Goal: Transaction & Acquisition: Book appointment/travel/reservation

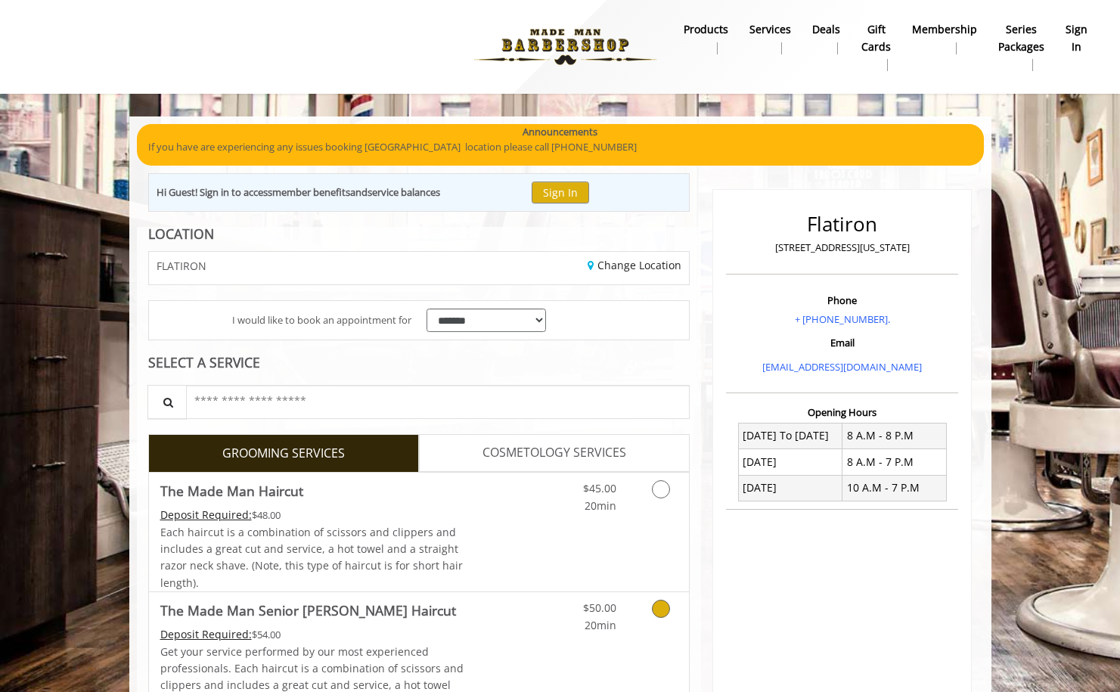
scroll to position [210, 0]
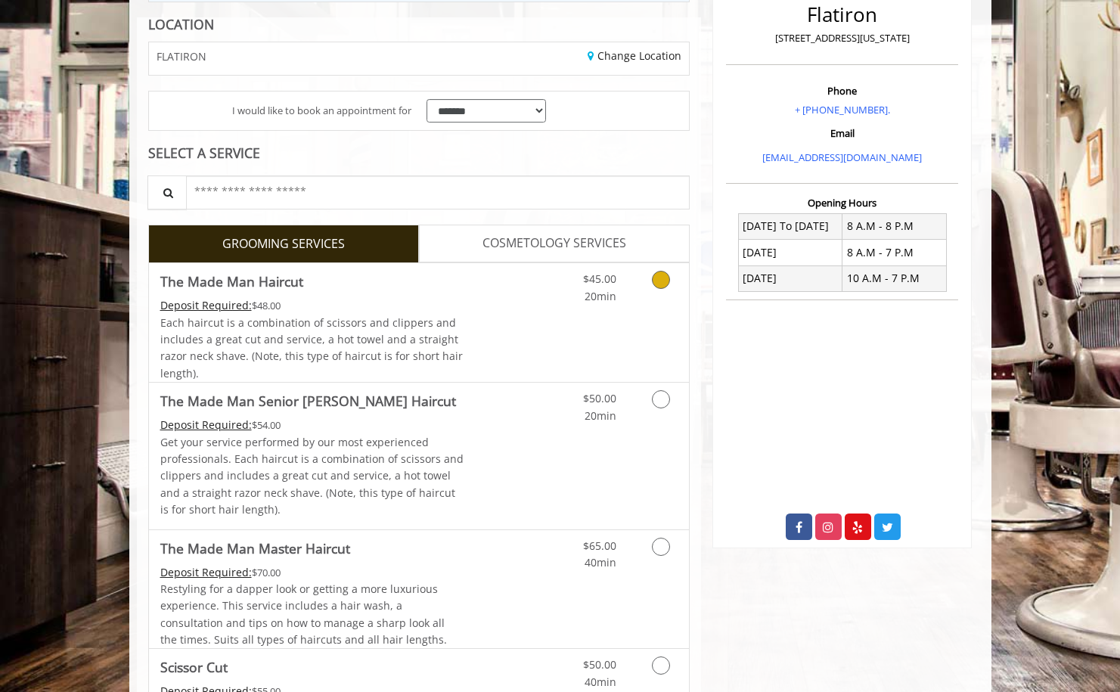
click at [478, 293] on link "Discounted Price" at bounding box center [509, 322] width 90 height 119
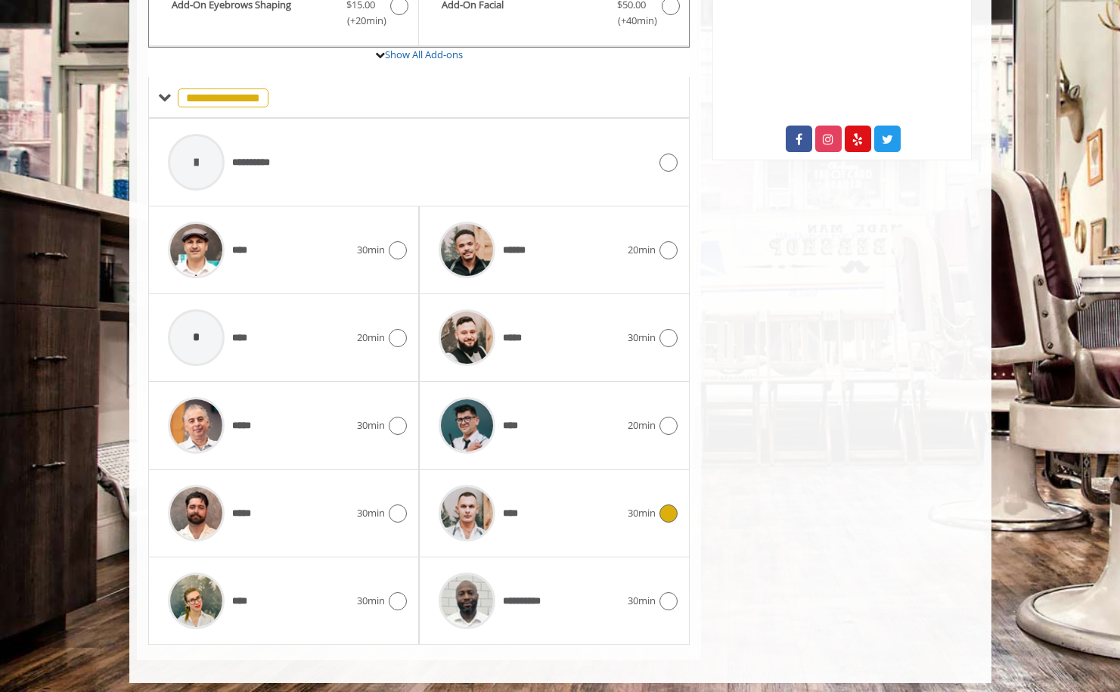
scroll to position [597, 0]
click at [390, 598] on icon at bounding box center [398, 602] width 18 height 18
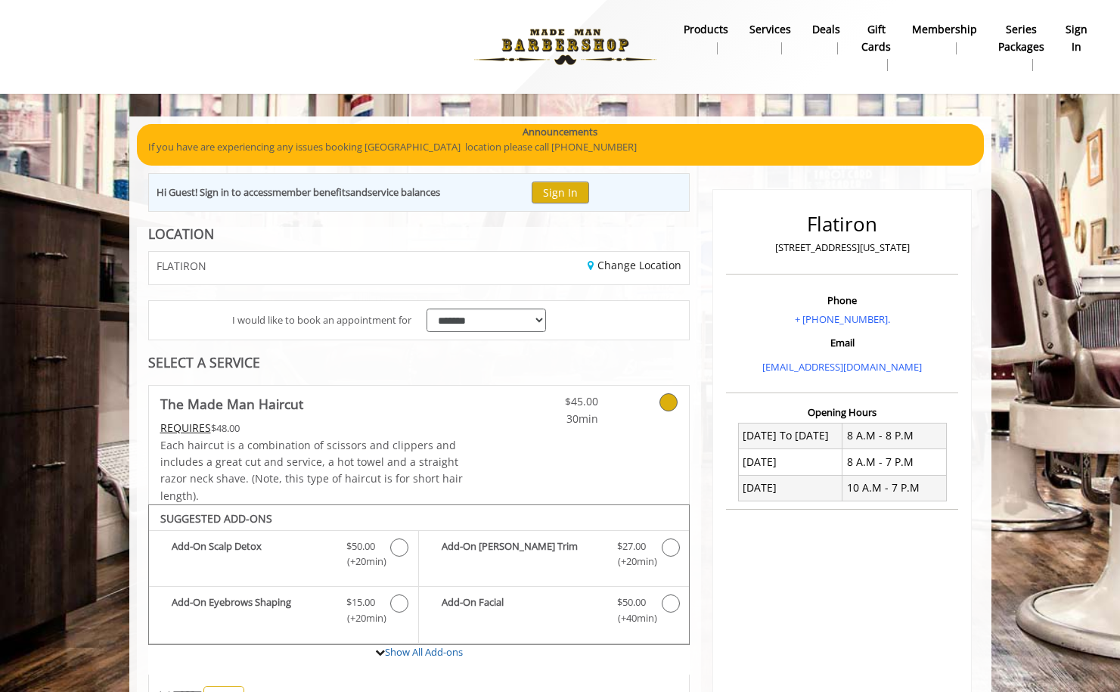
scroll to position [0, 0]
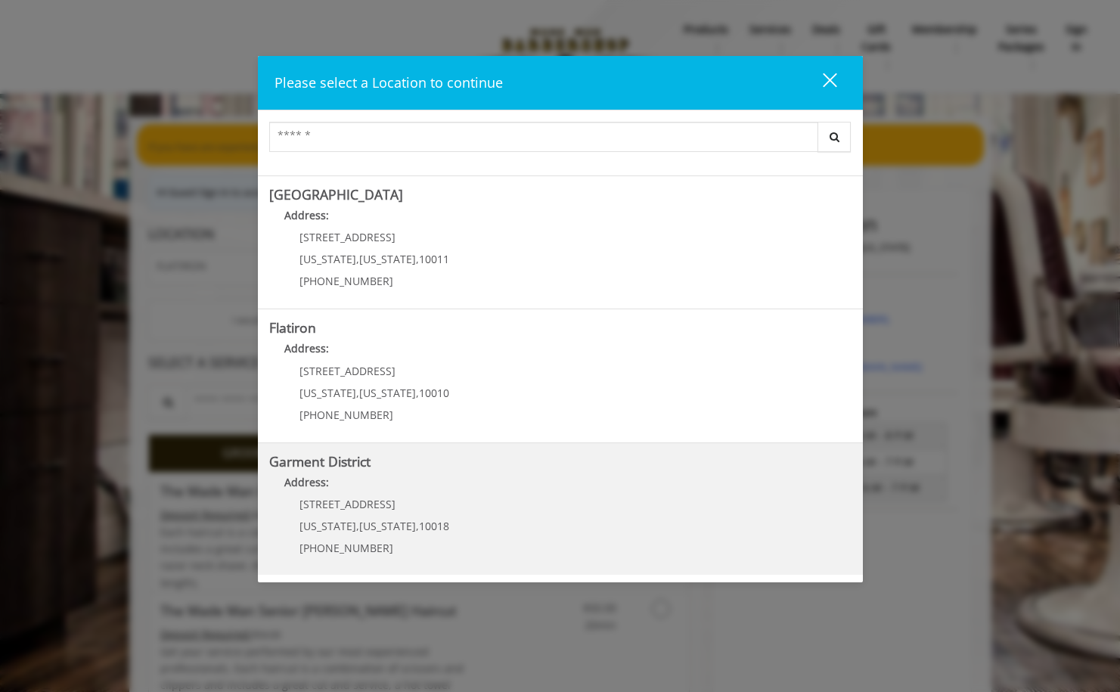
scroll to position [250, 0]
click at [394, 520] on span "[US_STATE]" at bounding box center [387, 527] width 57 height 14
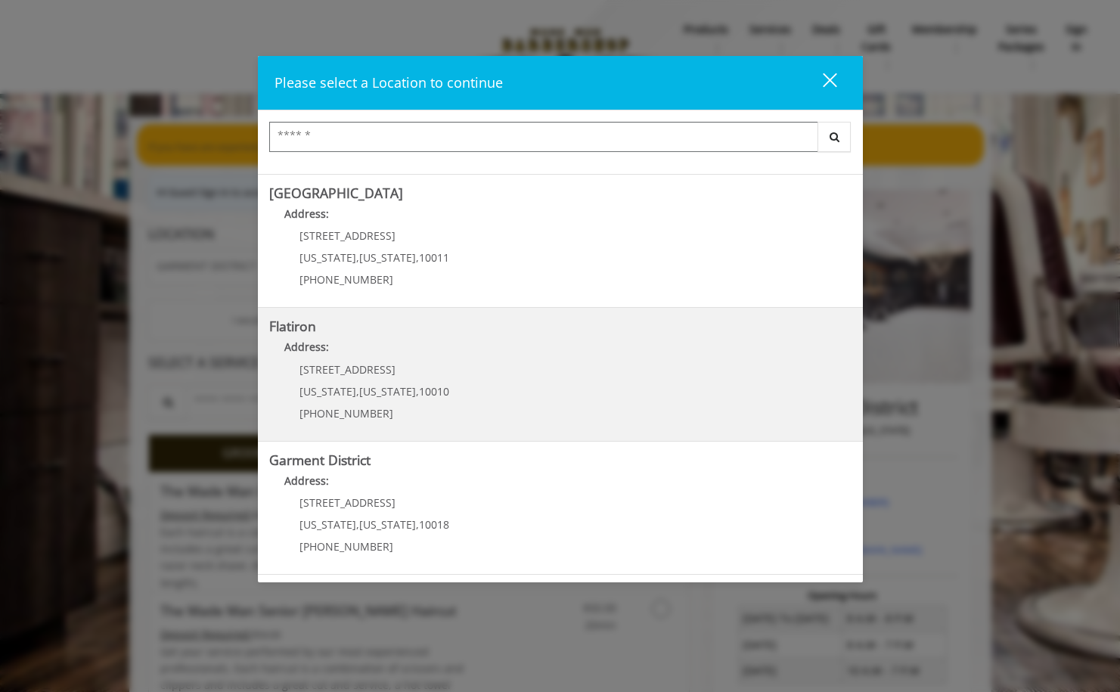
scroll to position [251, 0]
click at [405, 412] on p "[PHONE_NUMBER]" at bounding box center [375, 414] width 150 height 11
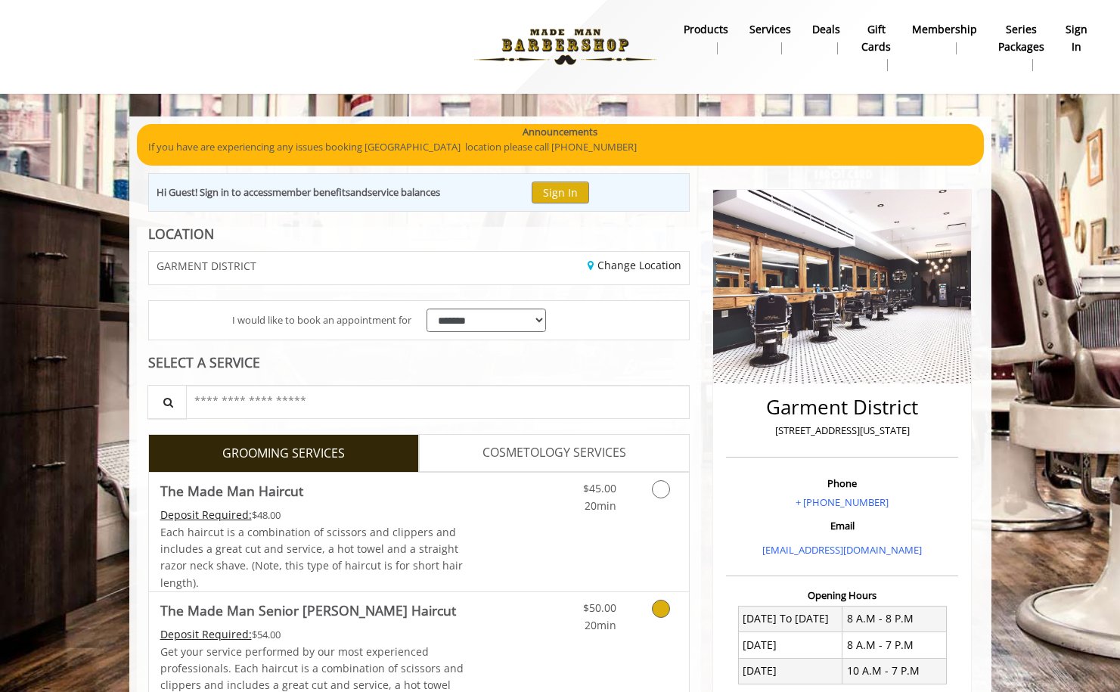
scroll to position [7, 0]
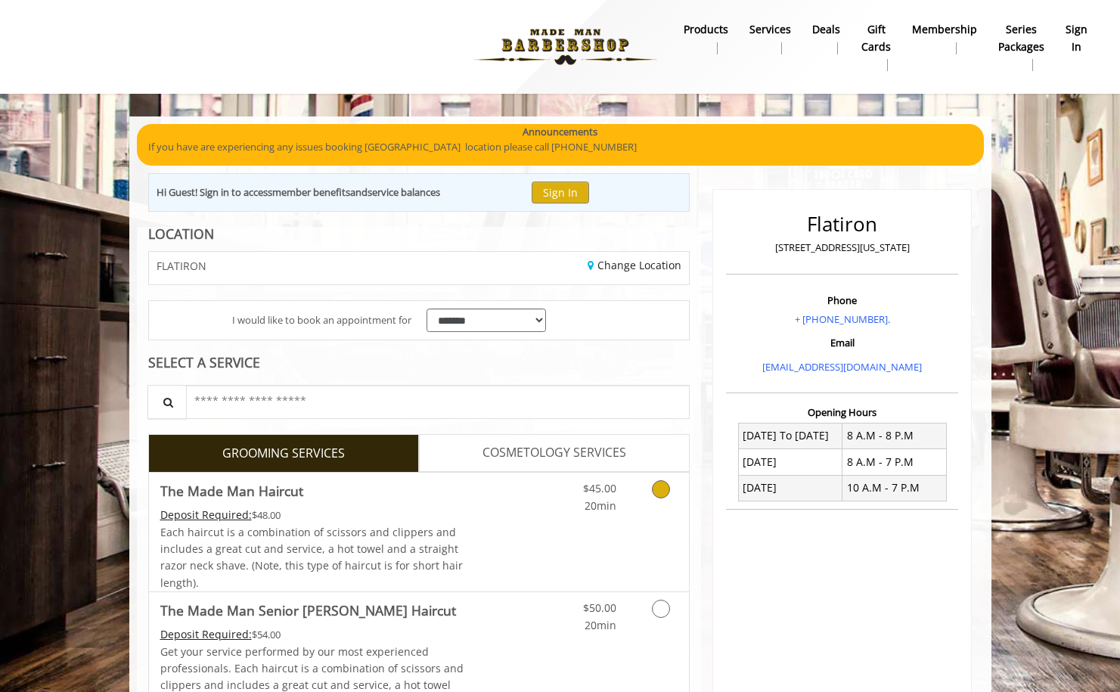
click at [560, 491] on link "$45.00 20min" at bounding box center [585, 494] width 63 height 42
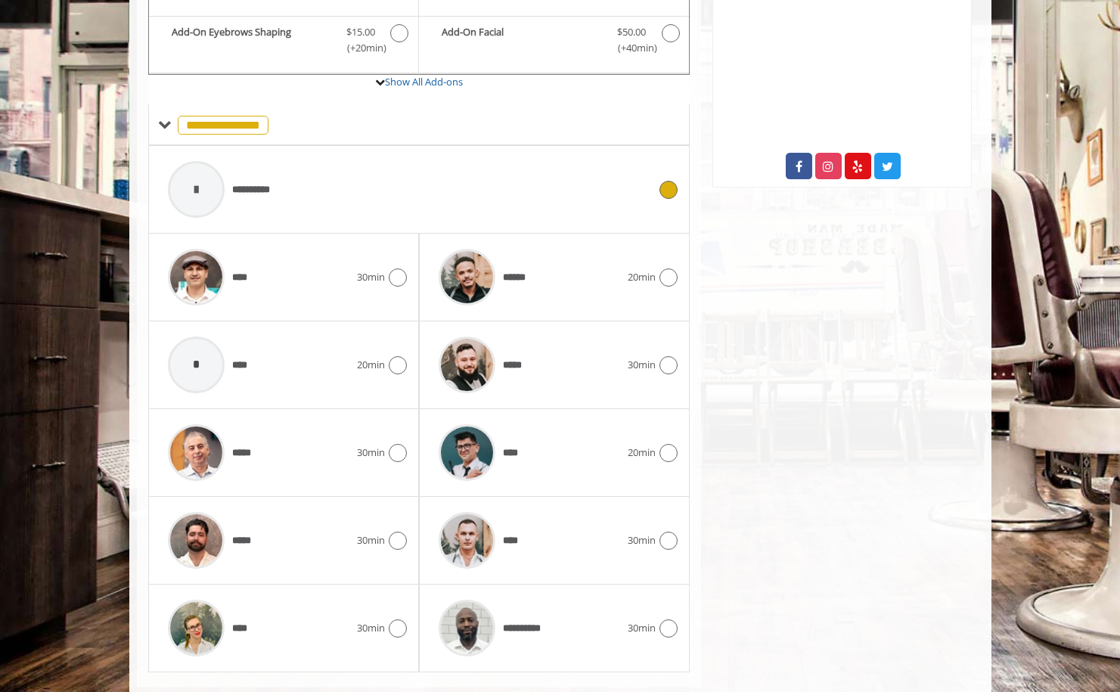
click at [416, 198] on div "**********" at bounding box center [408, 190] width 496 height 72
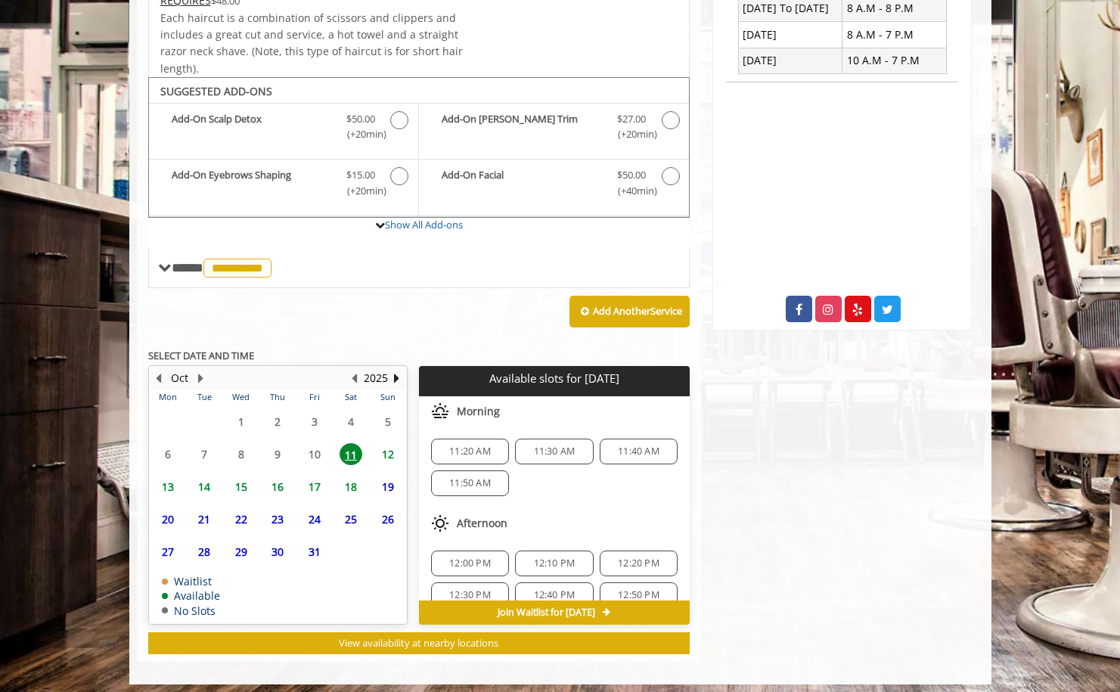
scroll to position [427, 0]
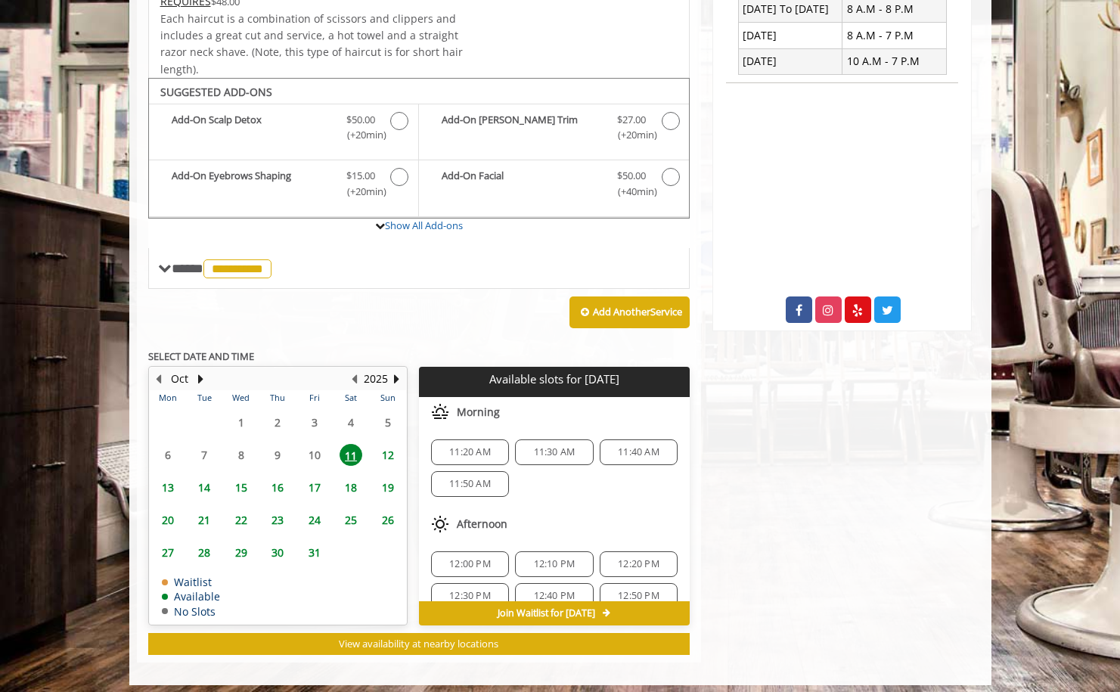
click at [535, 446] on span "11:30 AM" at bounding box center [555, 452] width 42 height 12
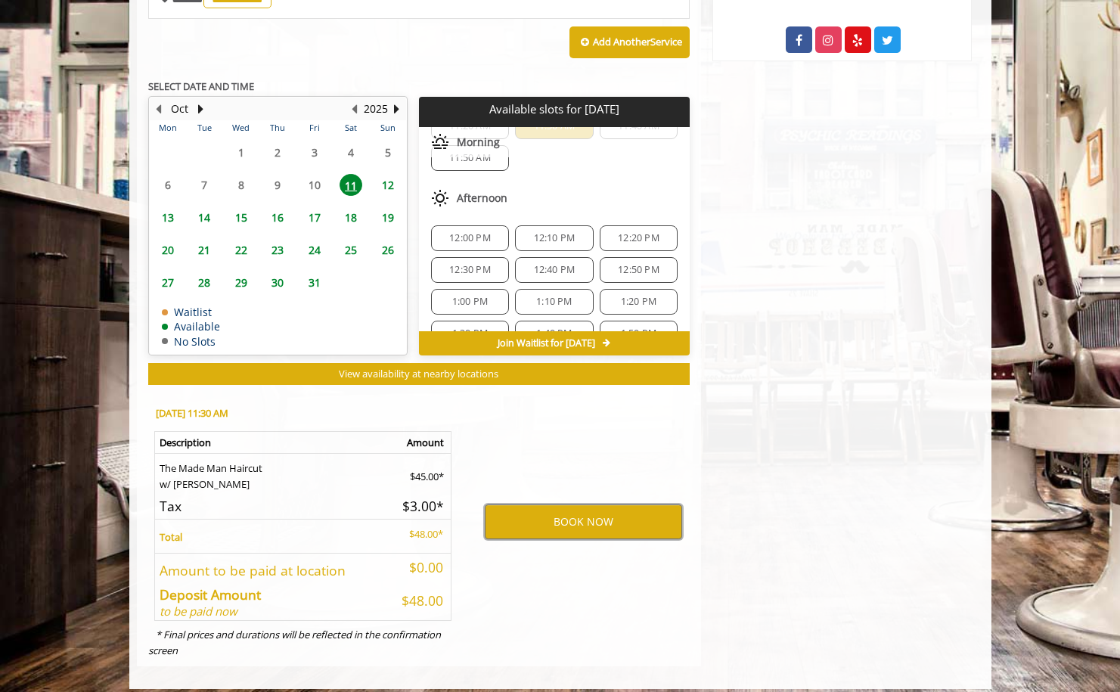
scroll to position [60, 0]
click at [584, 519] on button "BOOK NOW" at bounding box center [583, 521] width 197 height 35
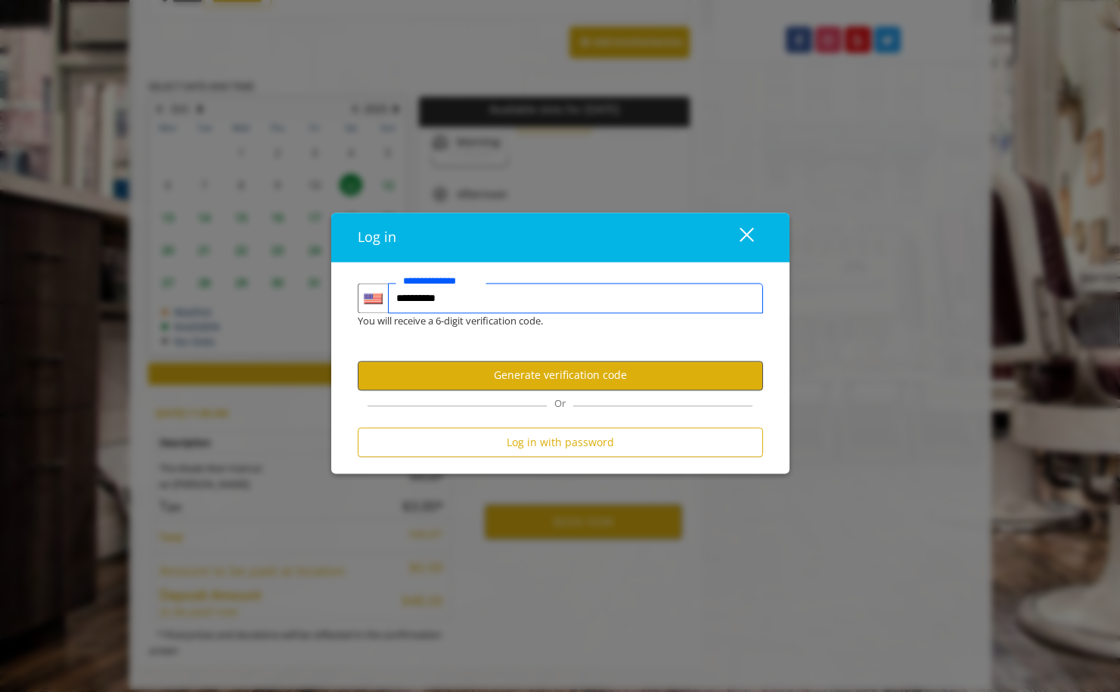
type input "**********"
click at [593, 374] on button "Generate verification code" at bounding box center [560, 375] width 405 height 29
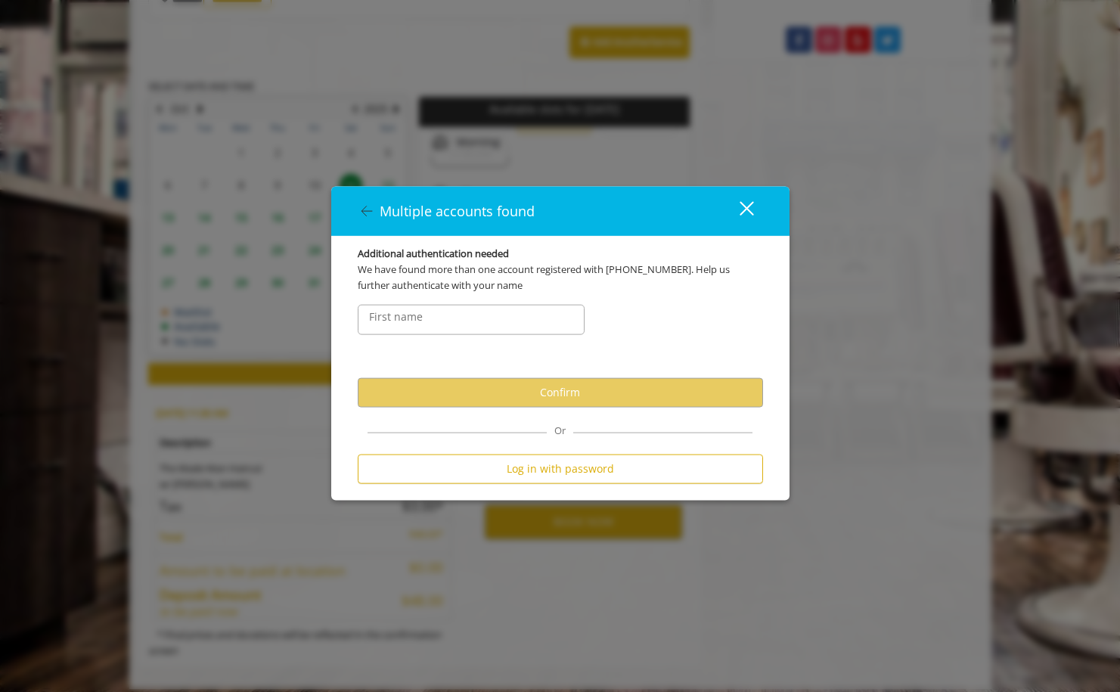
scroll to position [0, 0]
click at [486, 313] on input "FirstNameText" at bounding box center [471, 319] width 227 height 30
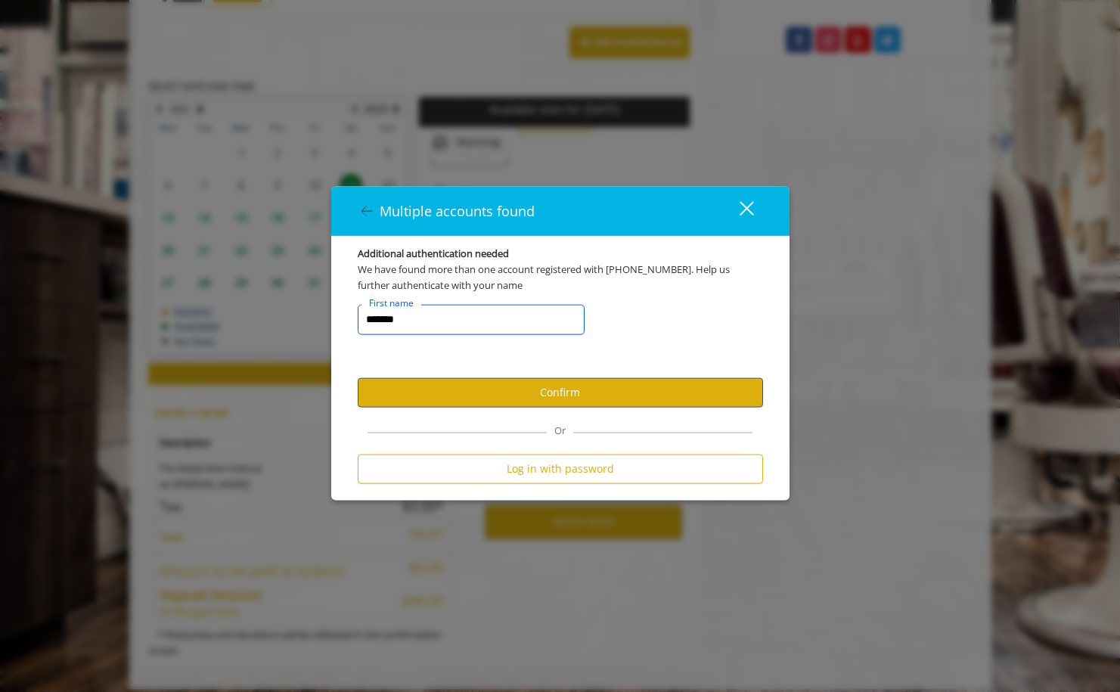
type input "*******"
click at [622, 396] on button "Confirm" at bounding box center [560, 391] width 405 height 29
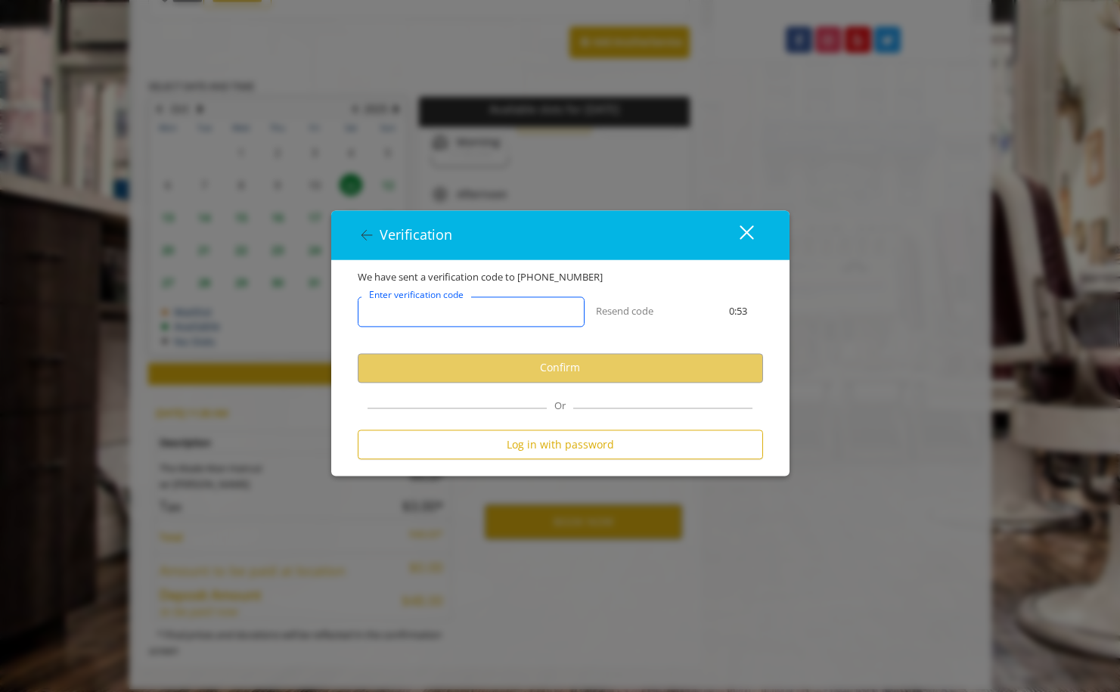
click at [518, 303] on input "Enter verification code" at bounding box center [471, 311] width 227 height 30
click at [834, 132] on div "Verification close We have sent a verification code to +1 9176354535 Enter veri…" at bounding box center [560, 346] width 1120 height 692
click at [485, 314] on label "Enter verification code" at bounding box center [426, 308] width 129 height 17
click at [485, 314] on input "Enter verification code" at bounding box center [471, 311] width 227 height 30
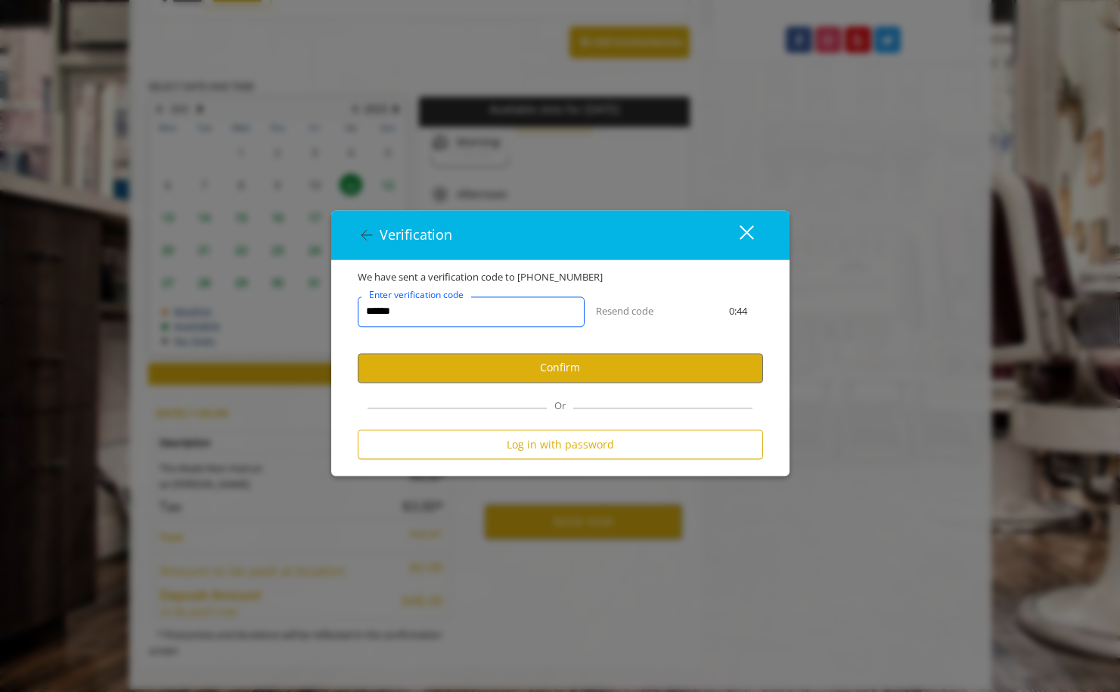
type input "******"
click at [458, 383] on user-otp-account-verification "We have sent a verification code to +1 9176354535 ****** Enter verification cod…" at bounding box center [560, 368] width 405 height 197
click at [523, 366] on button "Confirm" at bounding box center [560, 367] width 405 height 29
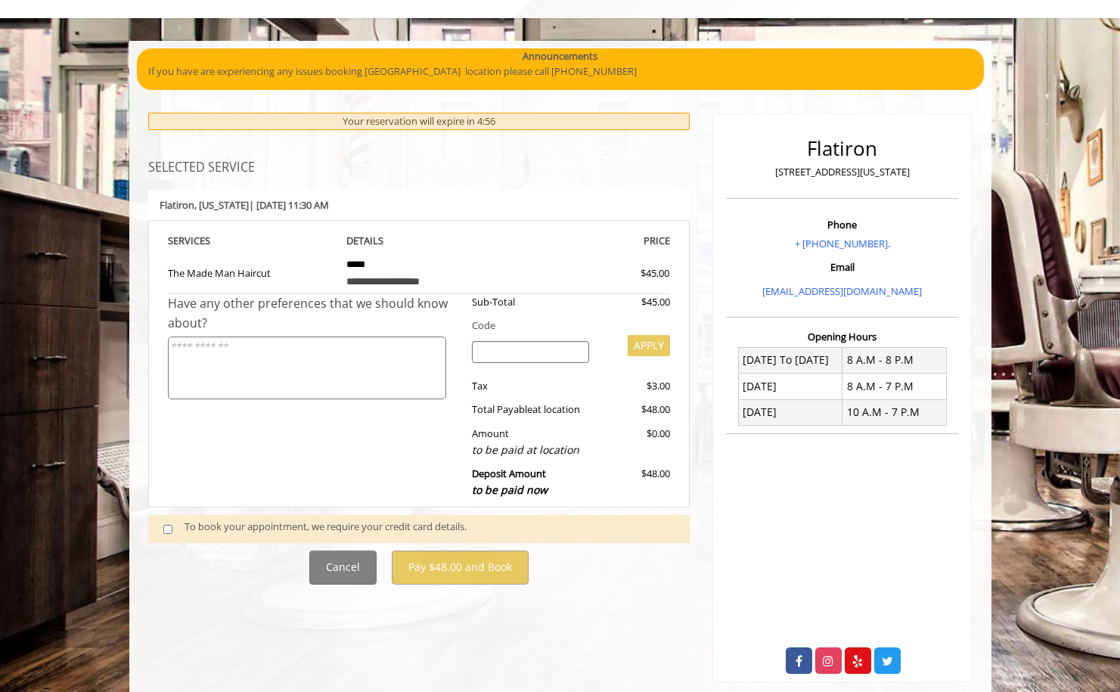
scroll to position [76, 0]
